Goal: Check status: Check status

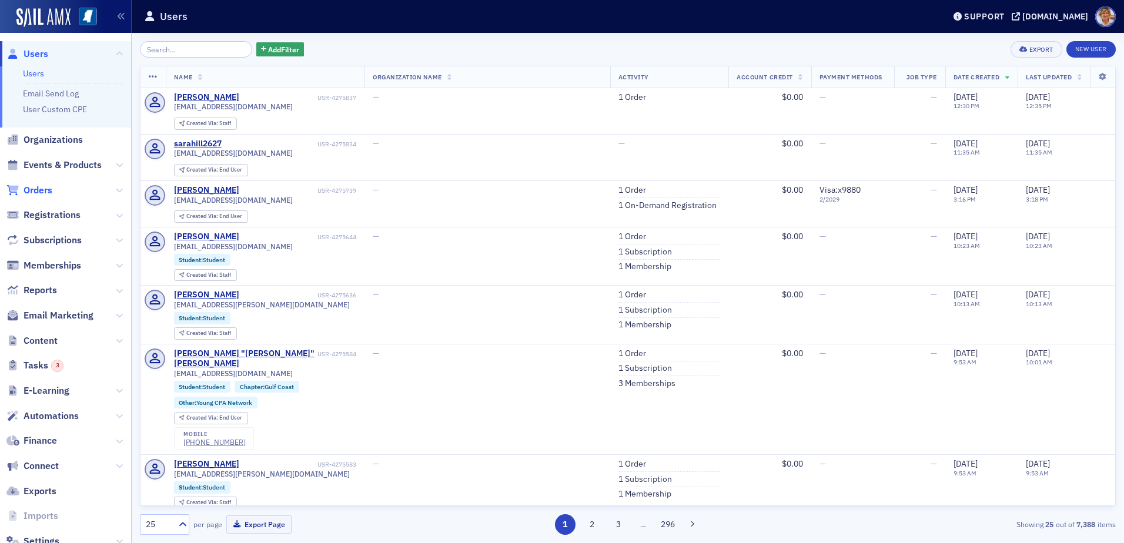
click at [38, 191] on span "Orders" at bounding box center [38, 190] width 29 height 13
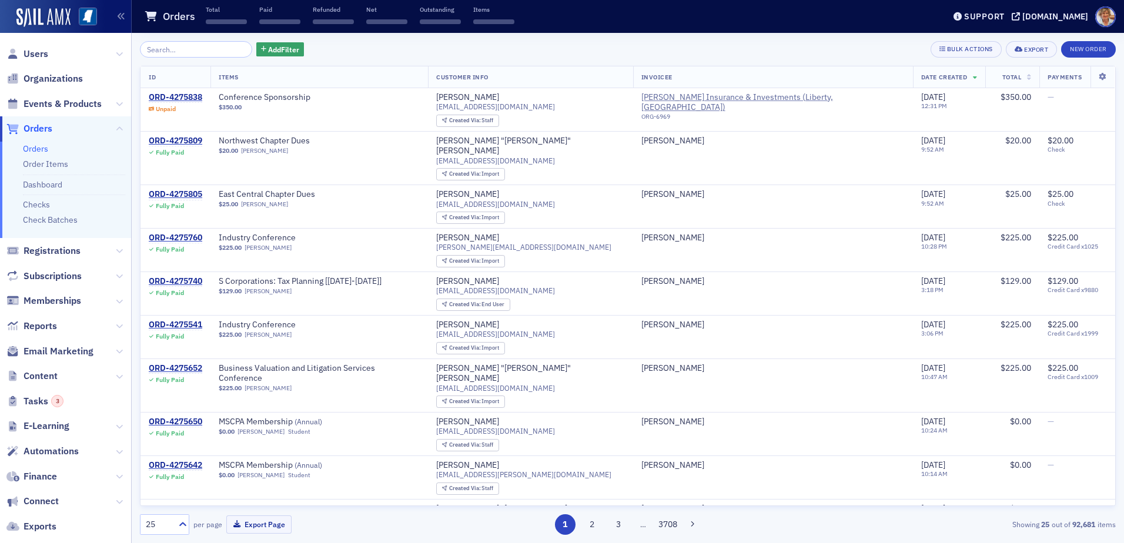
click at [188, 45] on input "search" at bounding box center [196, 49] width 112 height 16
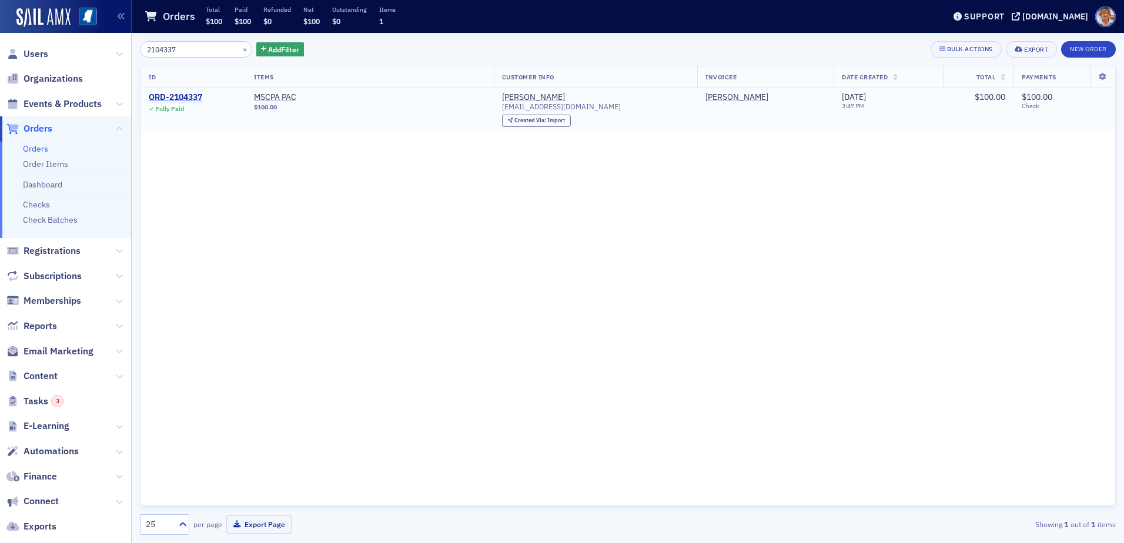
type input "2104337"
click at [193, 98] on div "ORD-2104337" at bounding box center [175, 97] width 53 height 11
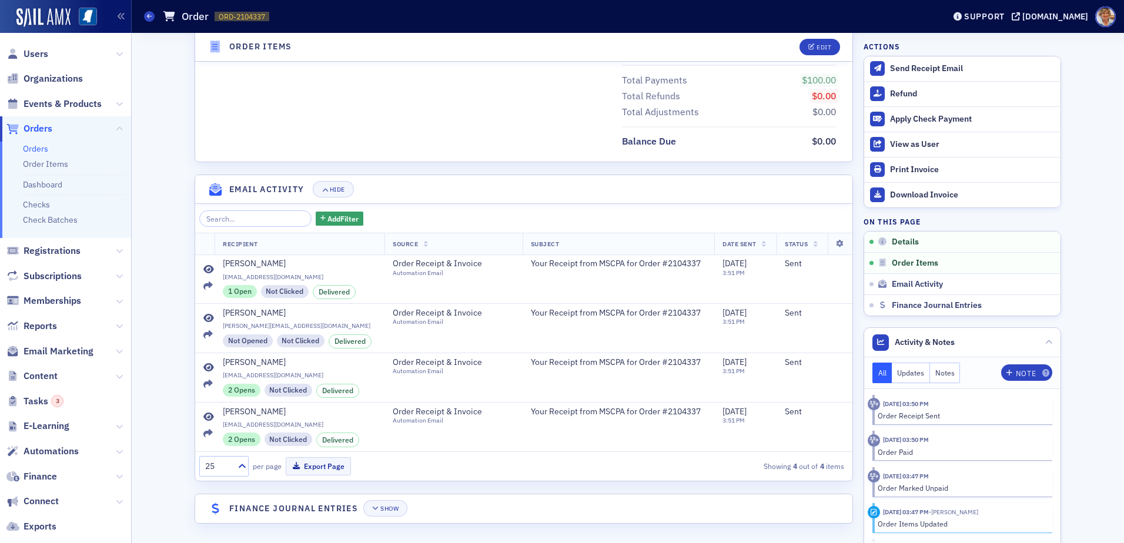
scroll to position [581, 0]
click at [391, 511] on button "Show" at bounding box center [385, 507] width 44 height 16
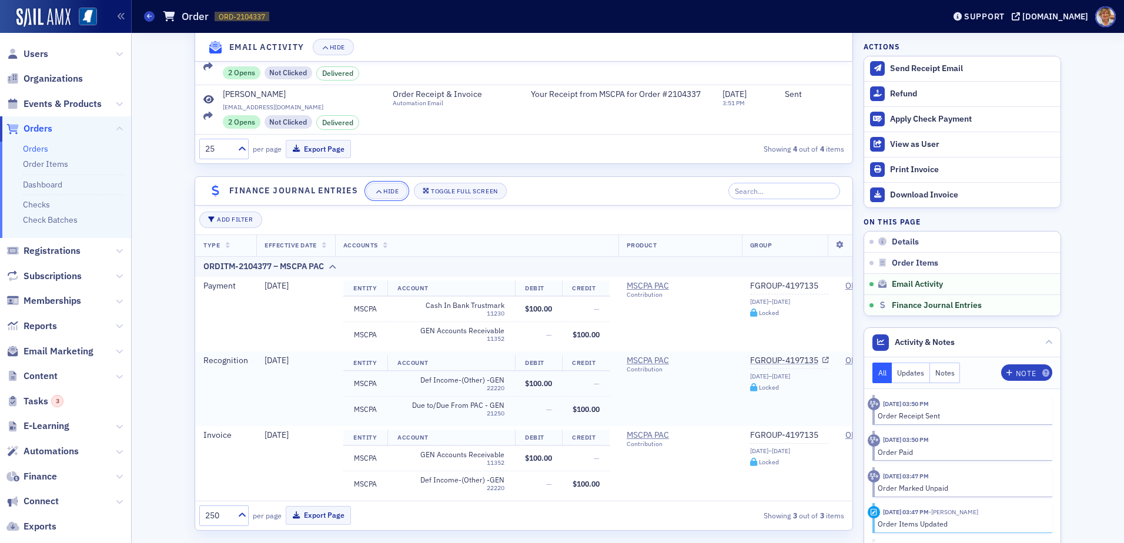
scroll to position [915, 0]
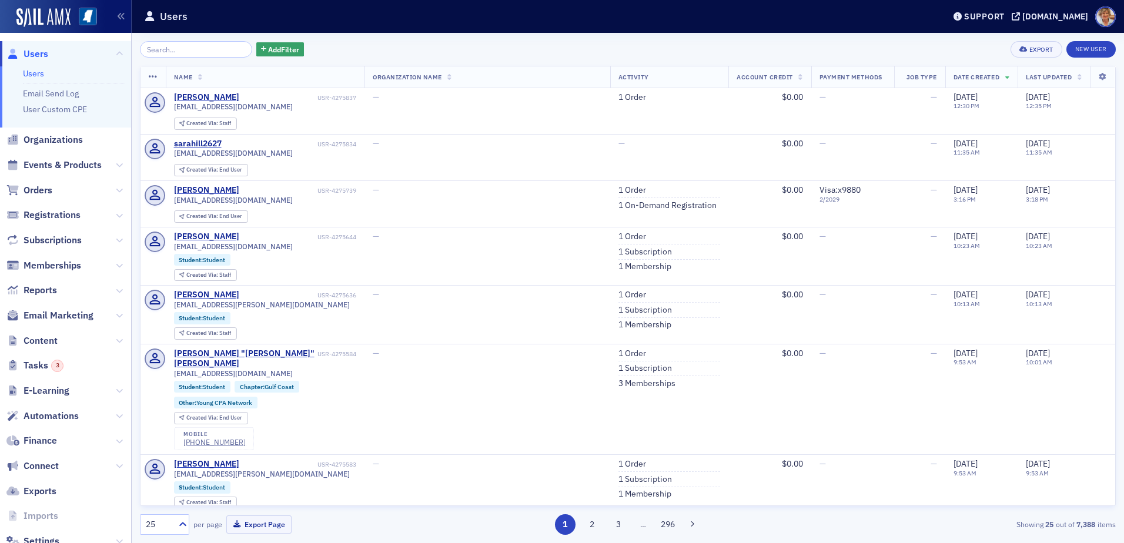
click at [179, 49] on input "search" at bounding box center [196, 49] width 112 height 16
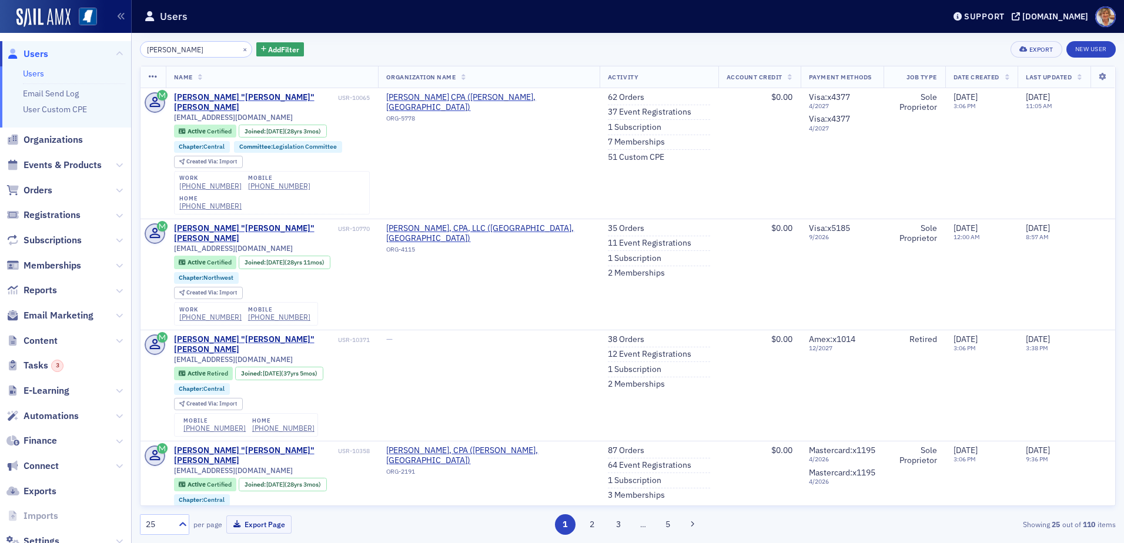
type input "ron"
click at [32, 76] on link "Users" at bounding box center [33, 73] width 21 height 11
type input "r"
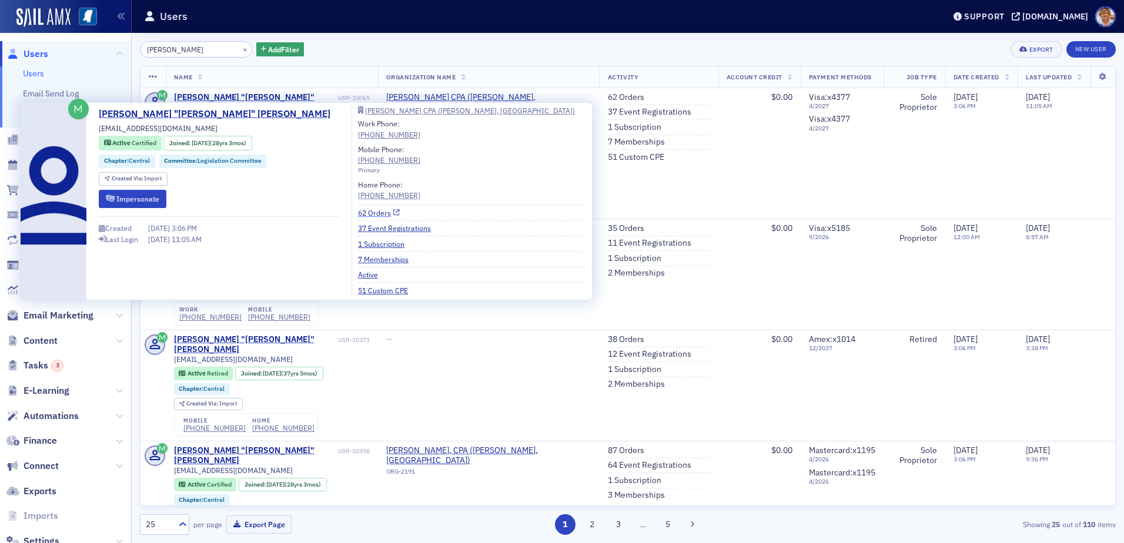
type input "Ron"
click at [358, 213] on link "62 Orders" at bounding box center [379, 213] width 42 height 11
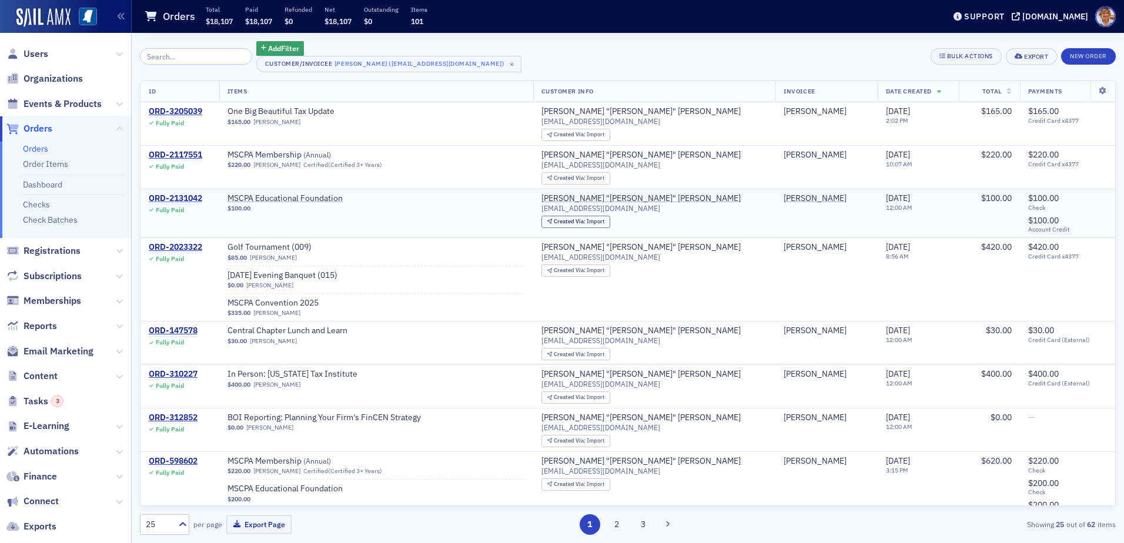
click at [186, 200] on div "ORD-2131042" at bounding box center [175, 198] width 53 height 11
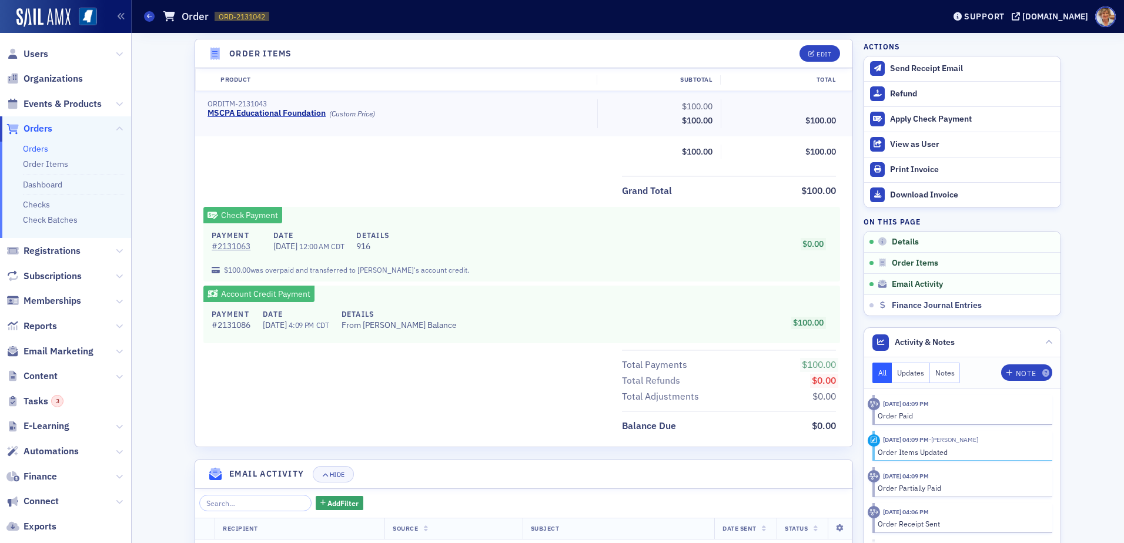
scroll to position [411, 0]
